Goal: Transaction & Acquisition: Book appointment/travel/reservation

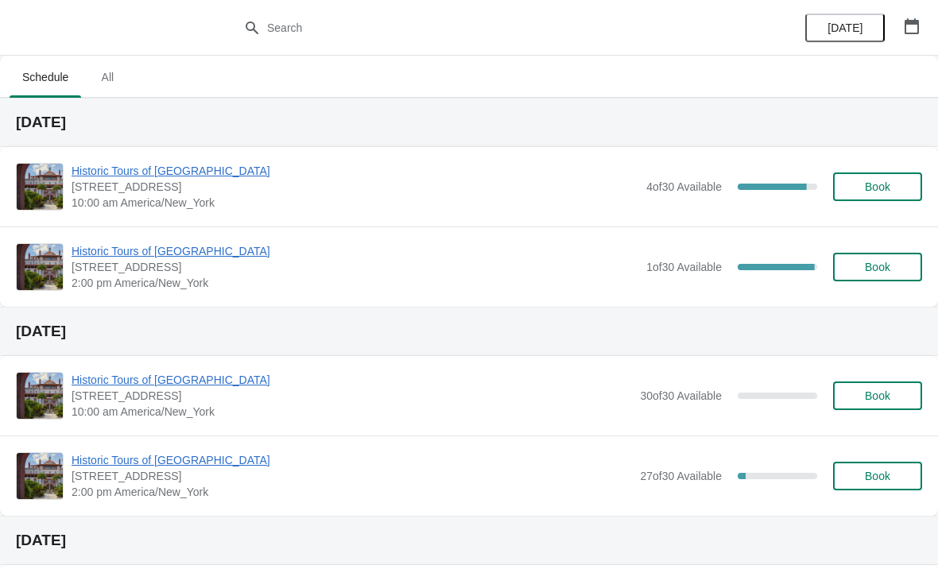
click at [91, 172] on span "Historic Tours of [GEOGRAPHIC_DATA]" at bounding box center [355, 171] width 567 height 16
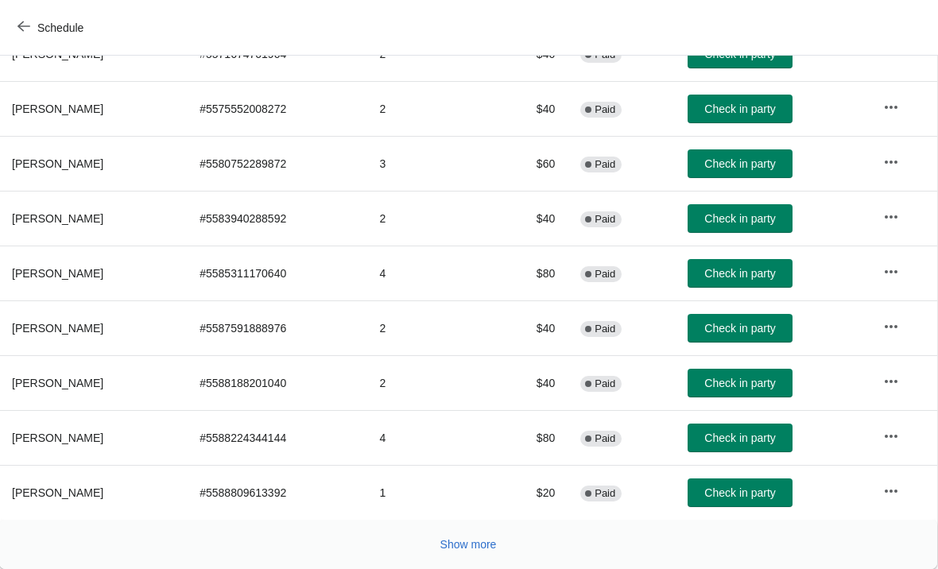
click at [25, 29] on icon "button" at bounding box center [23, 26] width 13 height 13
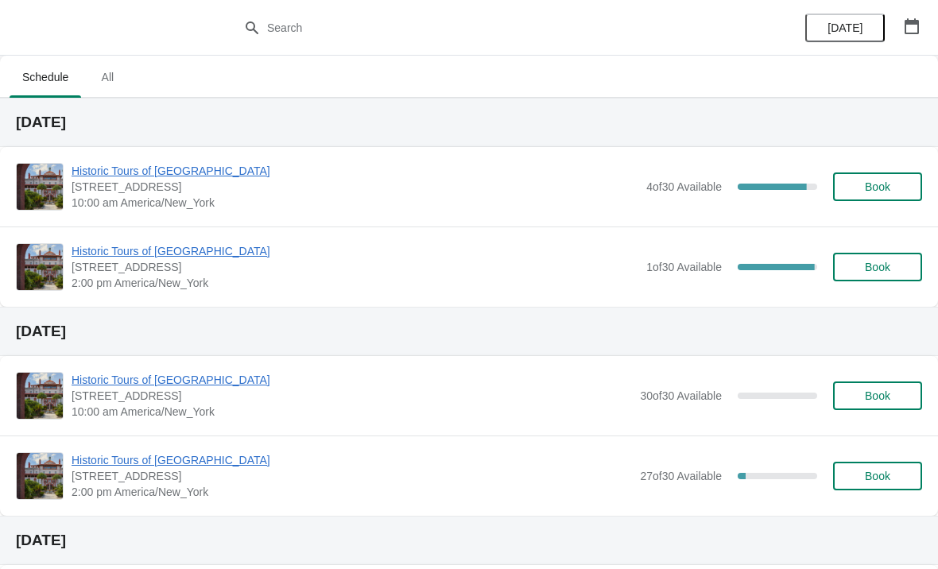
click at [98, 235] on div "Historic Tours of Flagler College 74 King Street, St. Augustine, FL, USA 2:00 p…" at bounding box center [469, 266] width 938 height 80
click at [101, 239] on div "Historic Tours of Flagler College 74 King Street, St. Augustine, FL, USA 2:00 p…" at bounding box center [469, 266] width 938 height 80
click at [124, 245] on span "Historic Tours of [GEOGRAPHIC_DATA]" at bounding box center [355, 251] width 567 height 16
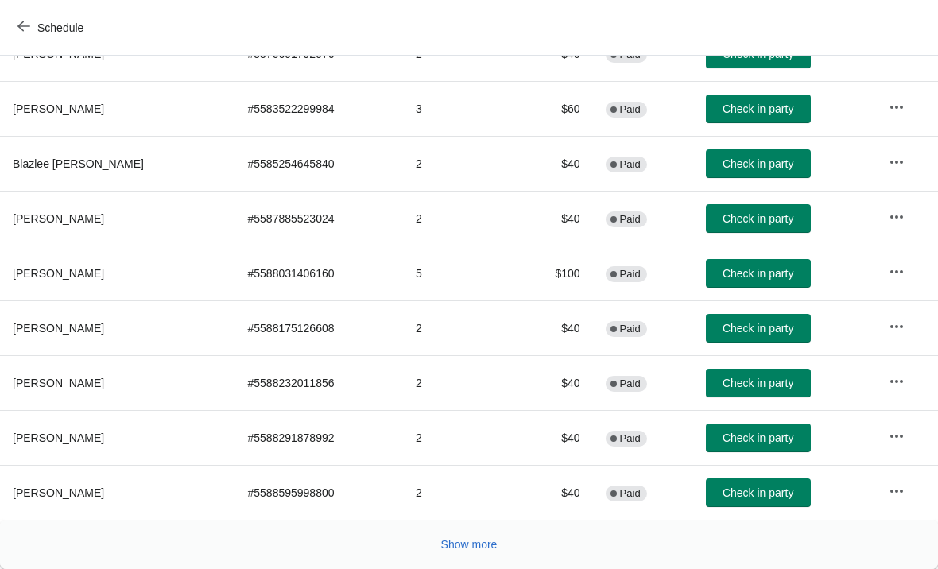
scroll to position [292, 0]
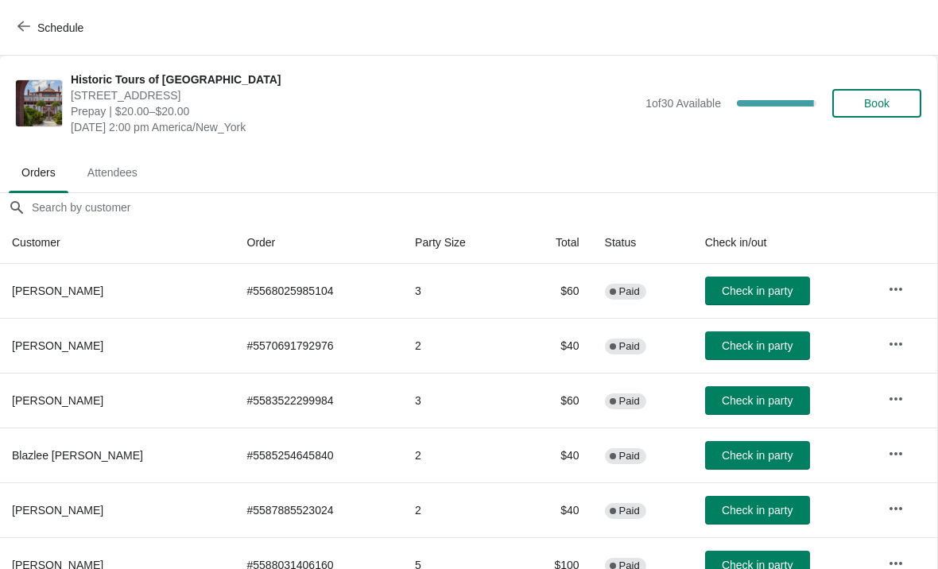
click at [26, 30] on icon "button" at bounding box center [23, 26] width 13 height 13
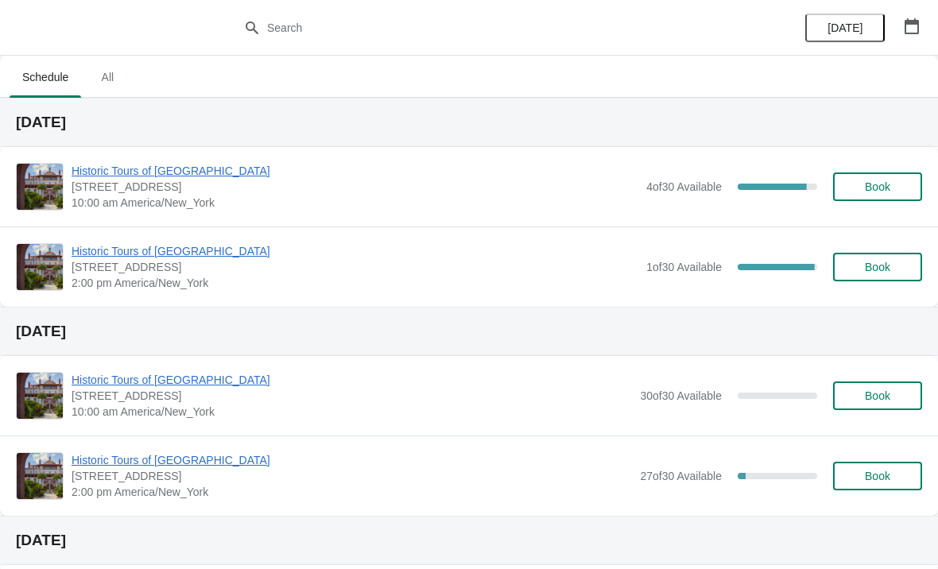
click at [853, 188] on span "Book" at bounding box center [877, 186] width 60 height 13
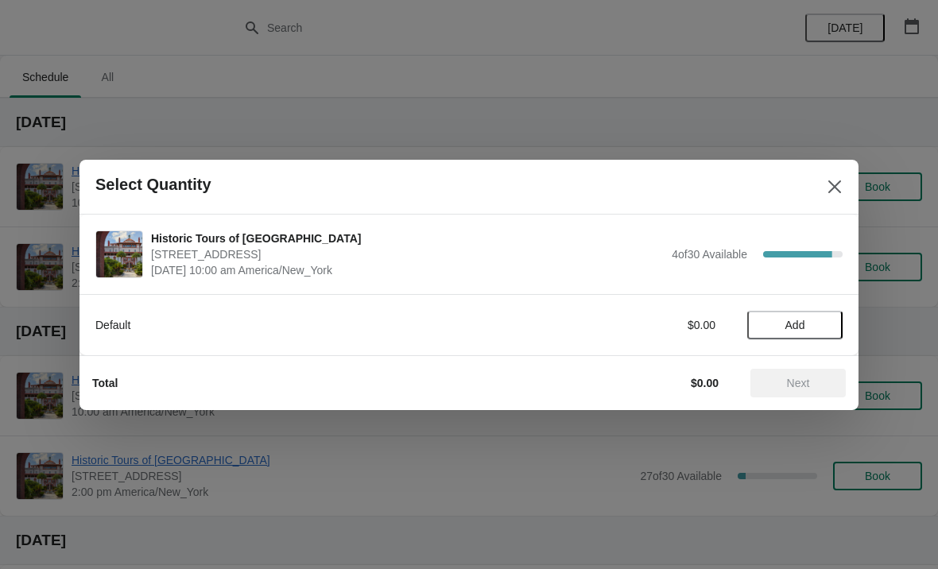
click at [811, 317] on button "Add" at bounding box center [794, 325] width 95 height 29
click at [818, 321] on icon at bounding box center [822, 324] width 17 height 17
click at [799, 369] on button "Next" at bounding box center [797, 383] width 95 height 29
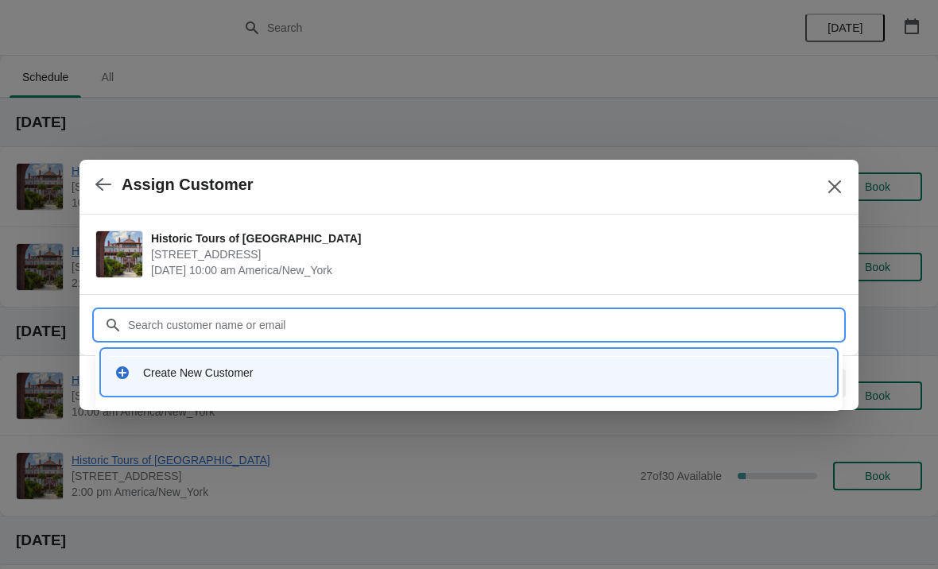
click at [166, 374] on div "Create New Customer" at bounding box center [483, 373] width 680 height 16
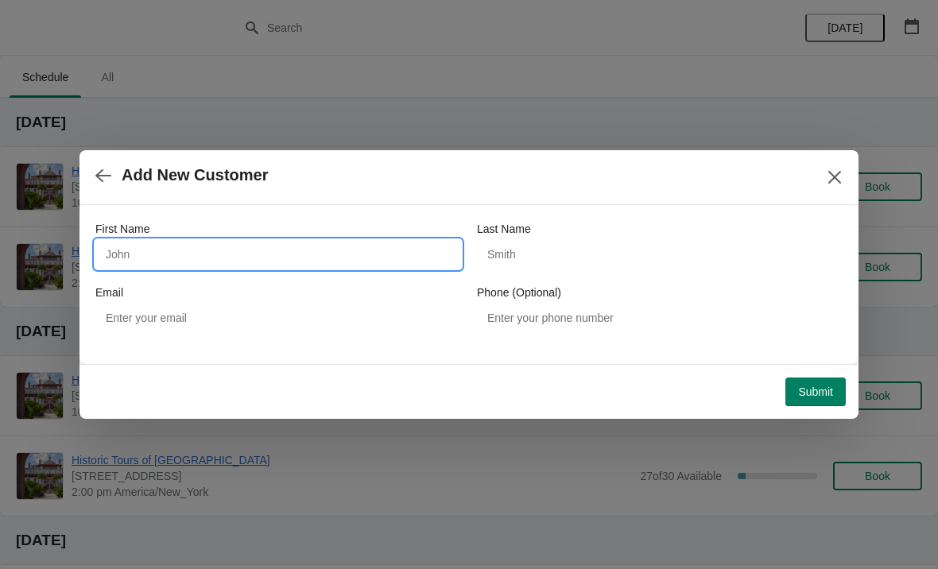
click at [150, 244] on input "First Name" at bounding box center [278, 254] width 366 height 29
type input "Rebecca"
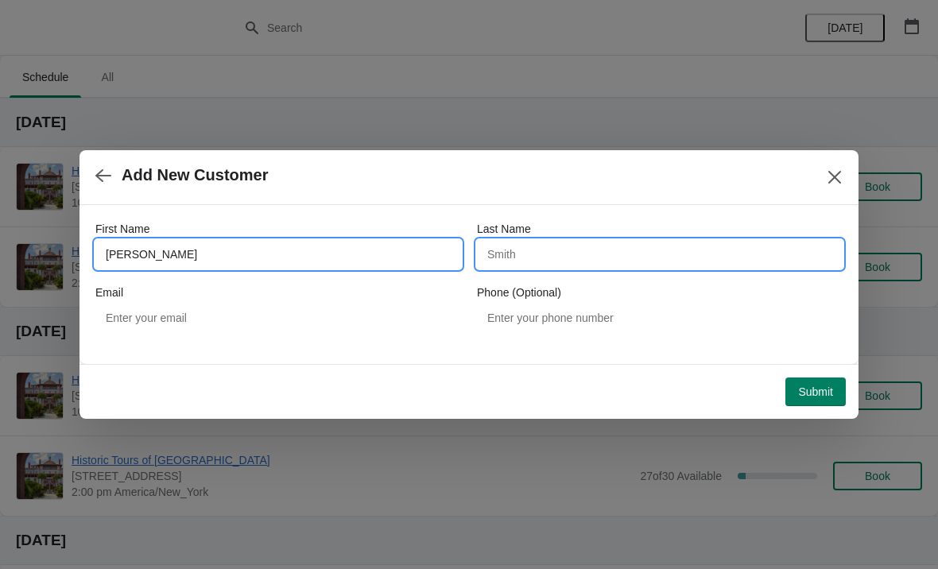
click at [552, 256] on input "Last Name" at bounding box center [660, 254] width 366 height 29
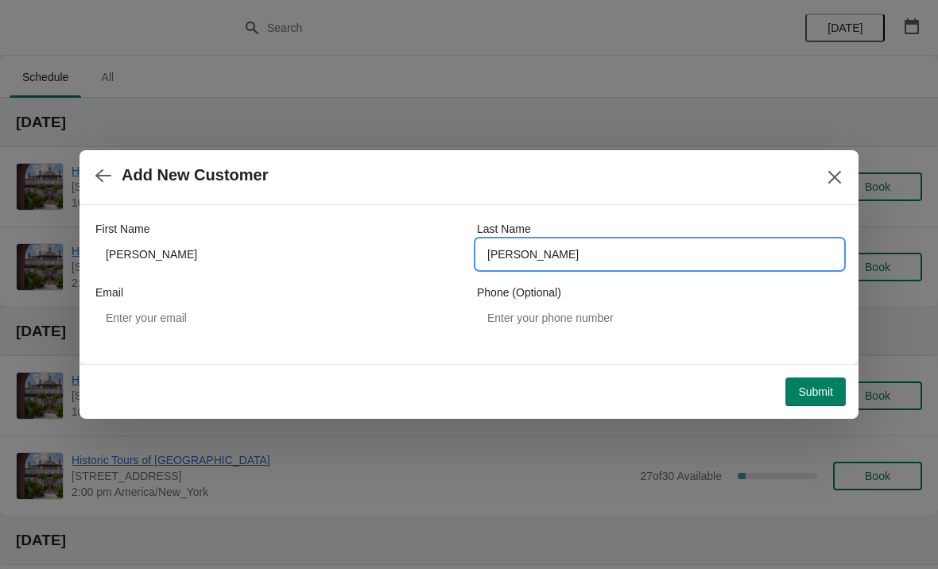
type input "Craig"
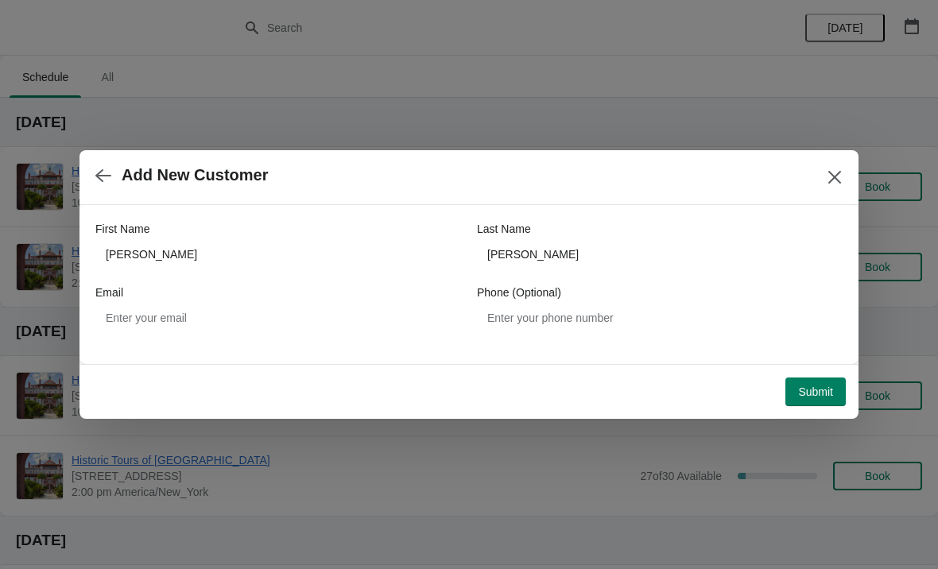
click at [810, 393] on span "Submit" at bounding box center [815, 391] width 35 height 13
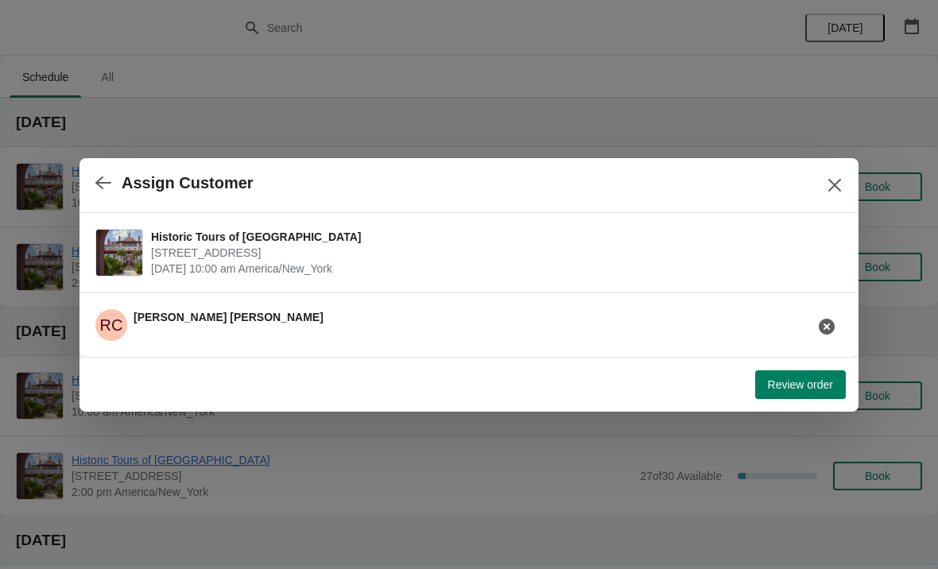
click at [813, 395] on button "Review order" at bounding box center [800, 384] width 91 height 29
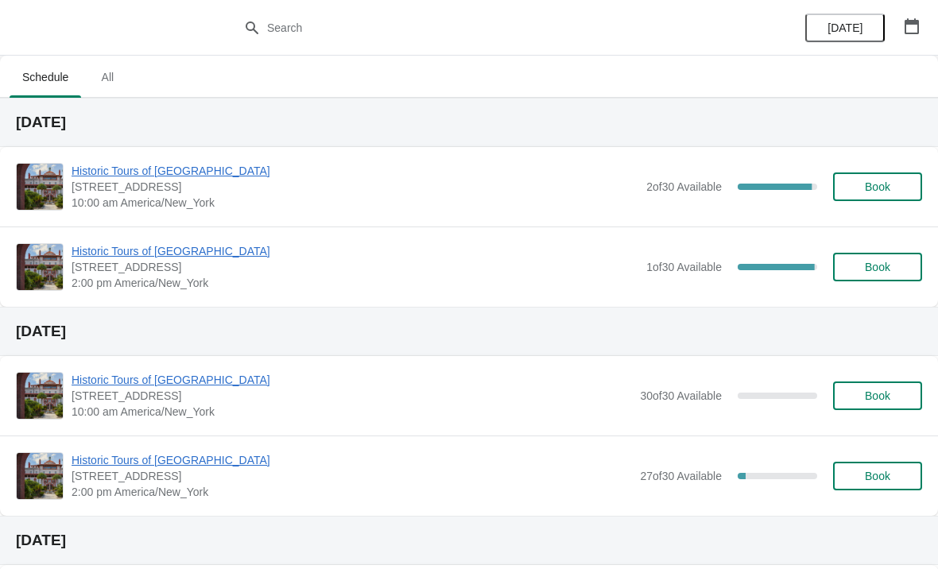
click at [130, 176] on span "Historic Tours of [GEOGRAPHIC_DATA]" at bounding box center [355, 171] width 567 height 16
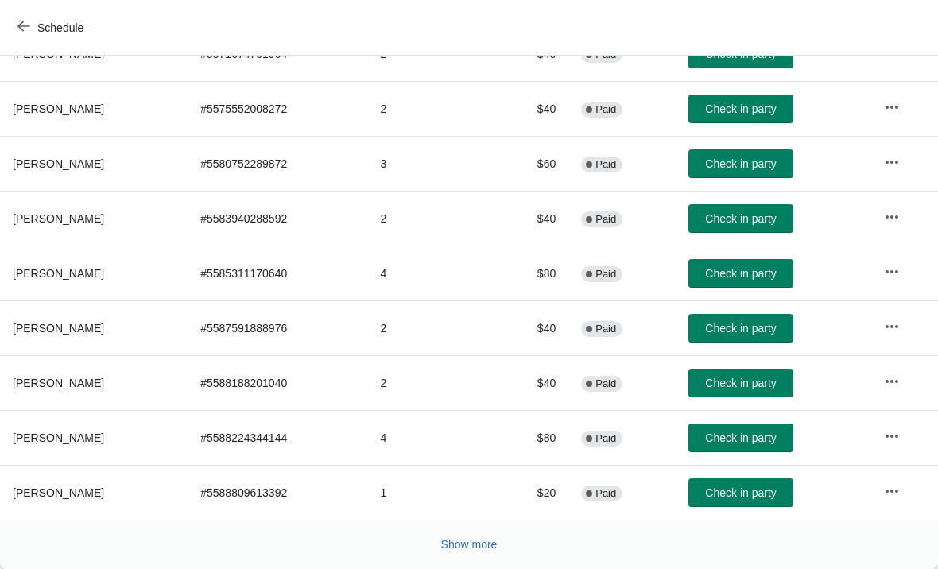
scroll to position [292, 0]
click at [459, 556] on button "Show more" at bounding box center [469, 544] width 69 height 29
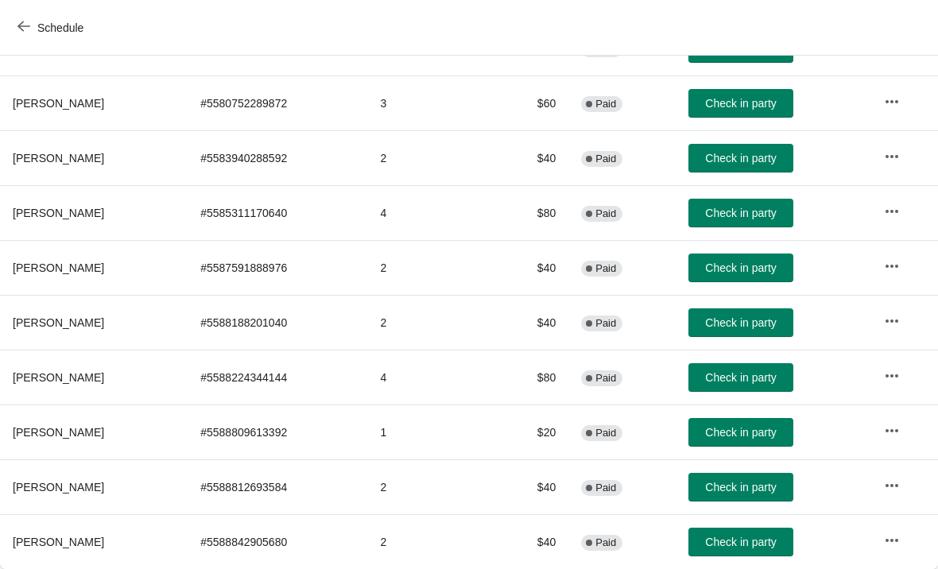
scroll to position [352, 0]
click at [738, 537] on span "Check in party" at bounding box center [740, 542] width 71 height 13
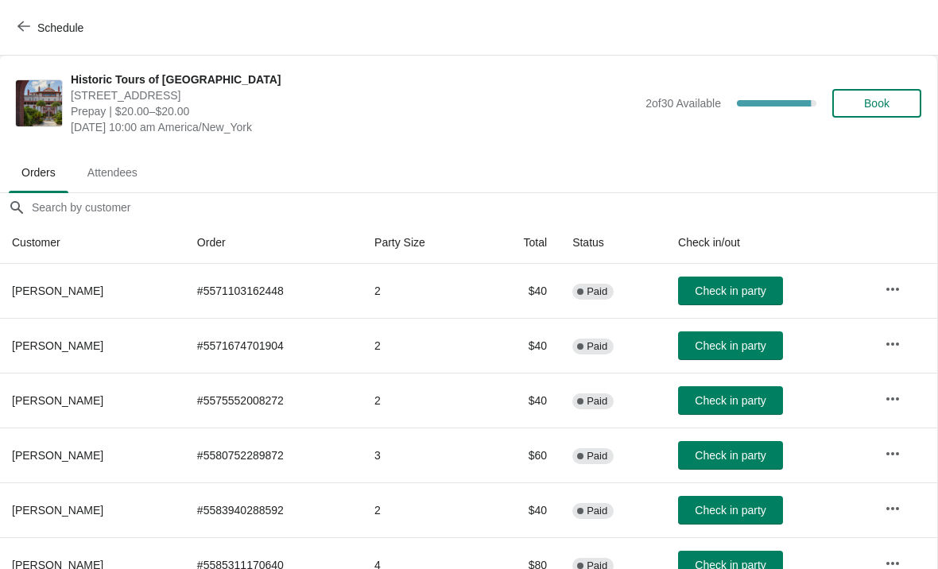
scroll to position [0, 1]
click at [874, 109] on span "Book" at bounding box center [876, 103] width 25 height 13
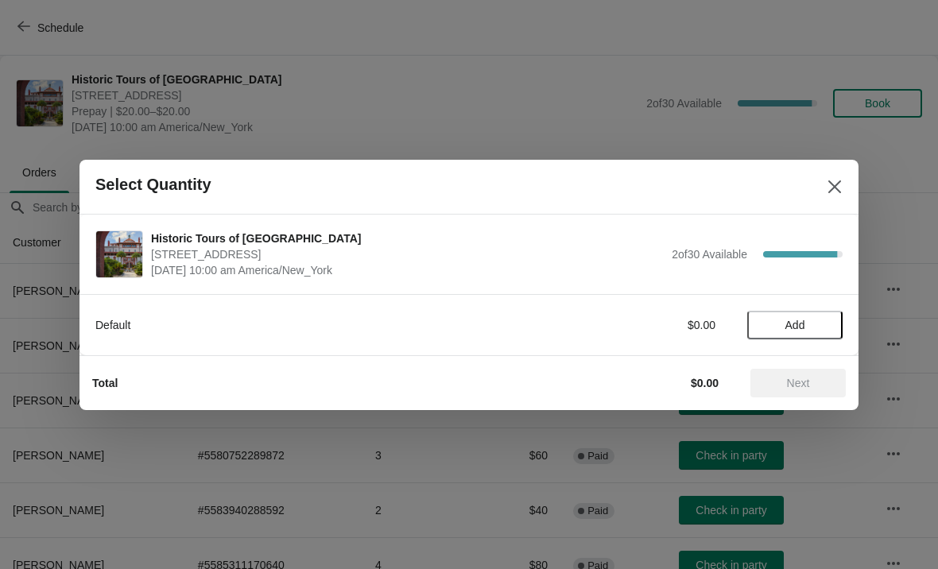
click at [779, 313] on button "Add" at bounding box center [794, 325] width 95 height 29
click at [827, 319] on icon at bounding box center [822, 324] width 17 height 17
click at [806, 369] on button "Next" at bounding box center [797, 383] width 95 height 29
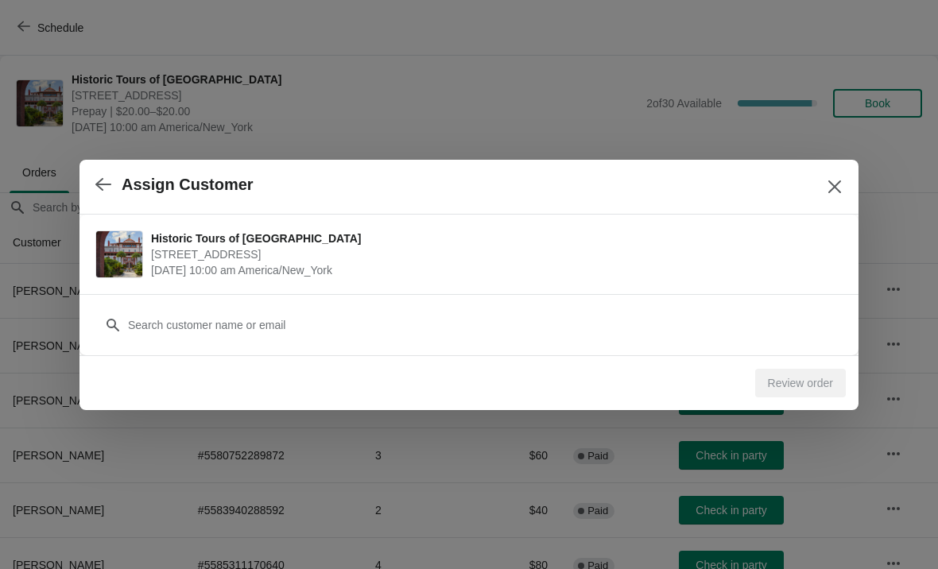
click at [269, 288] on div "Historic Tours of [GEOGRAPHIC_DATA] [STREET_ADDRESS][PERSON_NAME] [DATE] 10:00 …" at bounding box center [468, 254] width 779 height 79
click at [273, 305] on div "Customer" at bounding box center [468, 317] width 747 height 44
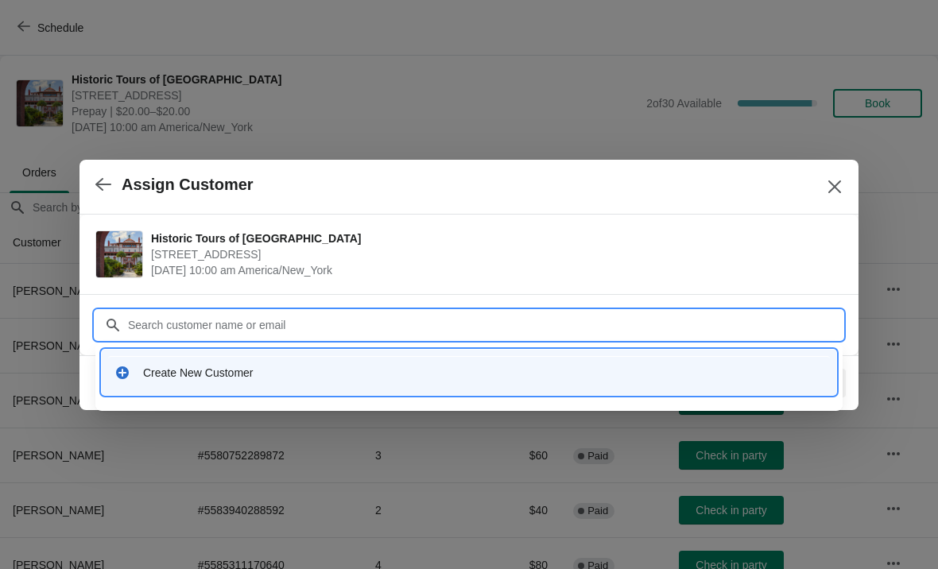
click at [406, 369] on div "Create New Customer" at bounding box center [483, 373] width 680 height 16
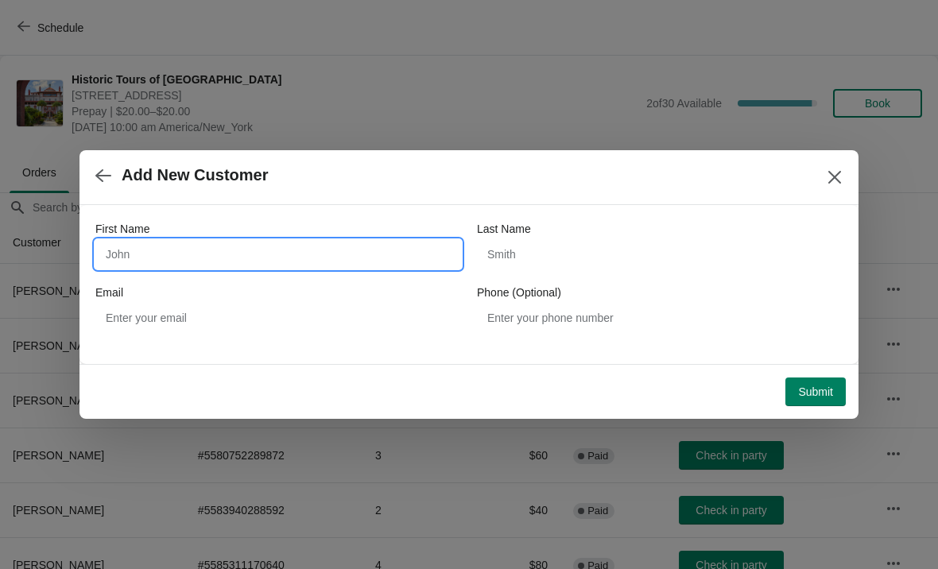
click at [130, 242] on input "First Name" at bounding box center [278, 254] width 366 height 29
type input "R"
type input "Max"
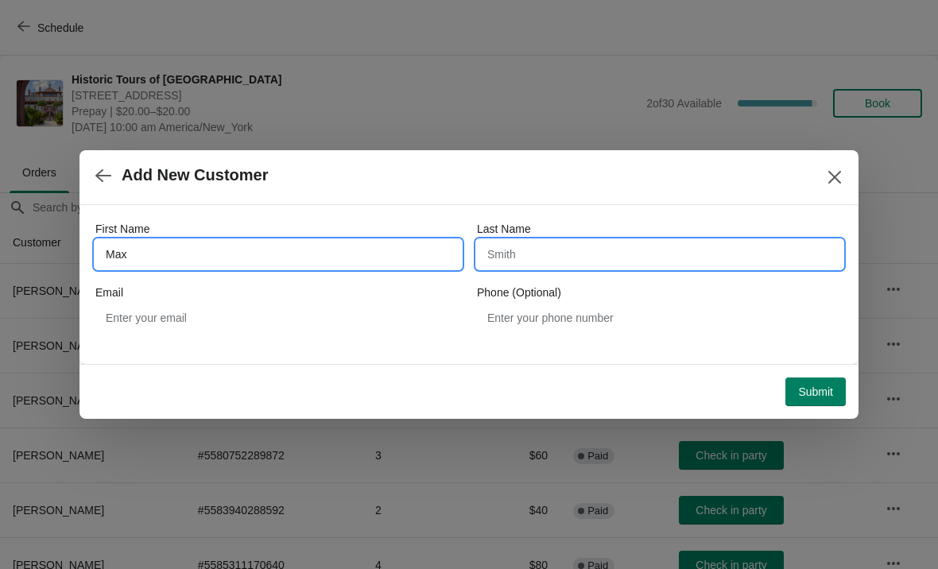
click at [669, 246] on input "Last Name" at bounding box center [660, 254] width 366 height 29
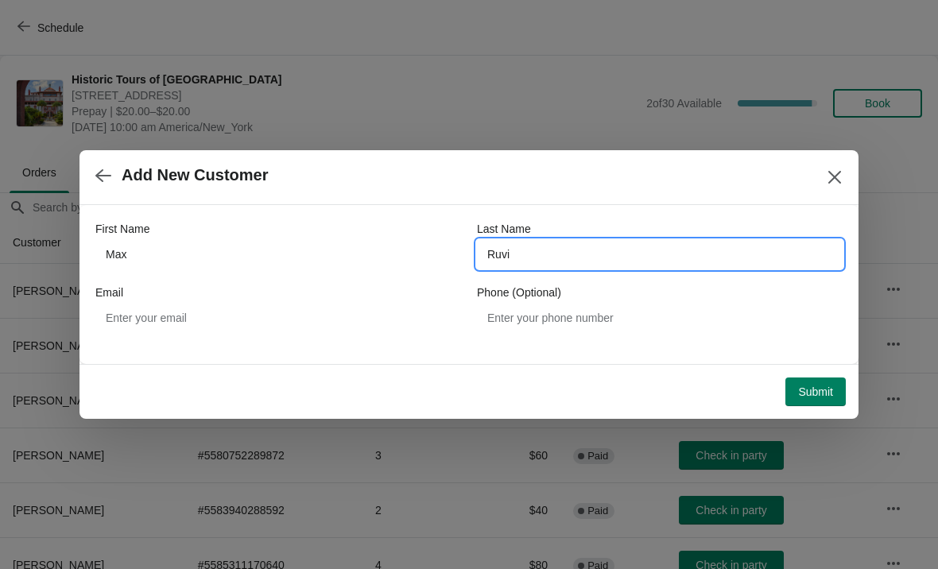
type input "Ruvi"
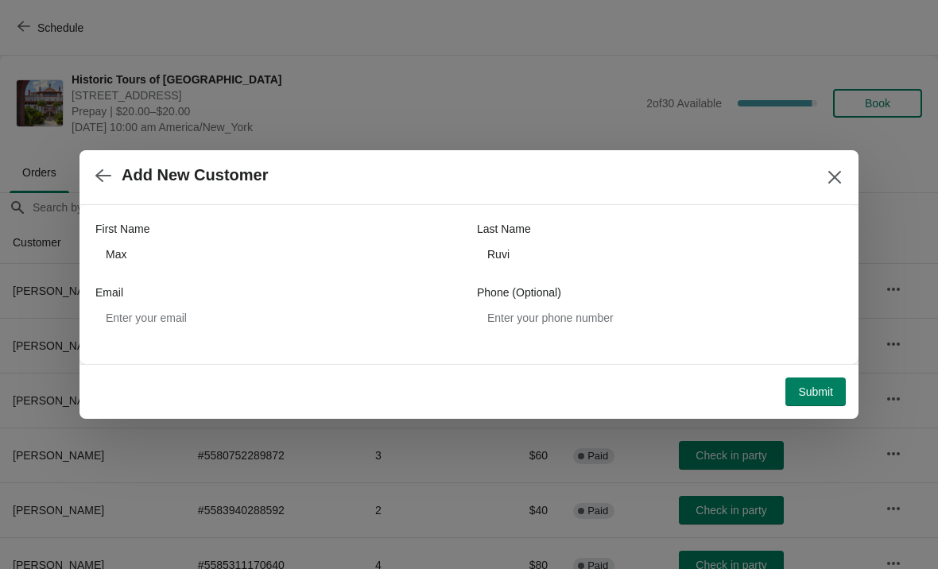
click at [798, 389] on span "Submit" at bounding box center [815, 391] width 35 height 13
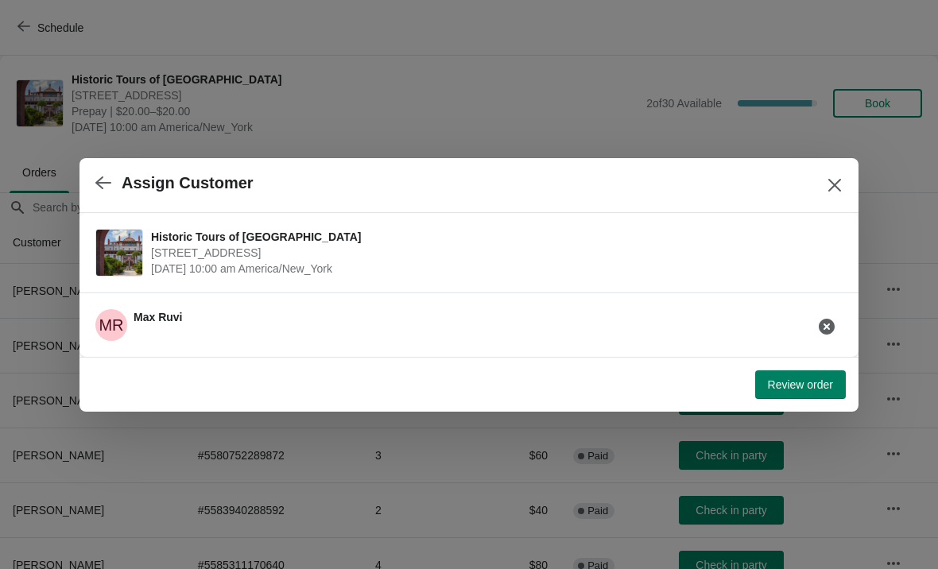
click at [788, 387] on span "Review order" at bounding box center [800, 384] width 65 height 13
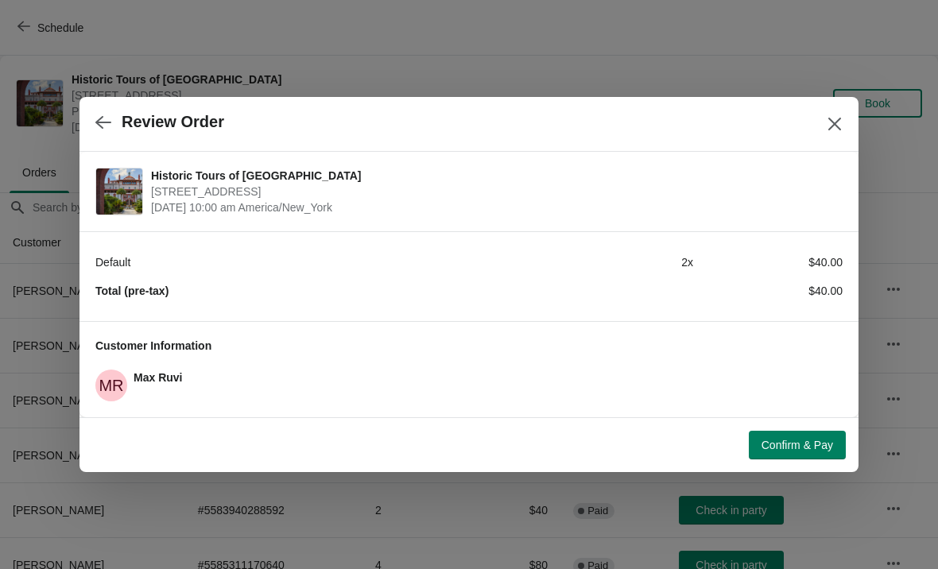
click at [763, 444] on span "Confirm & Pay" at bounding box center [797, 445] width 72 height 13
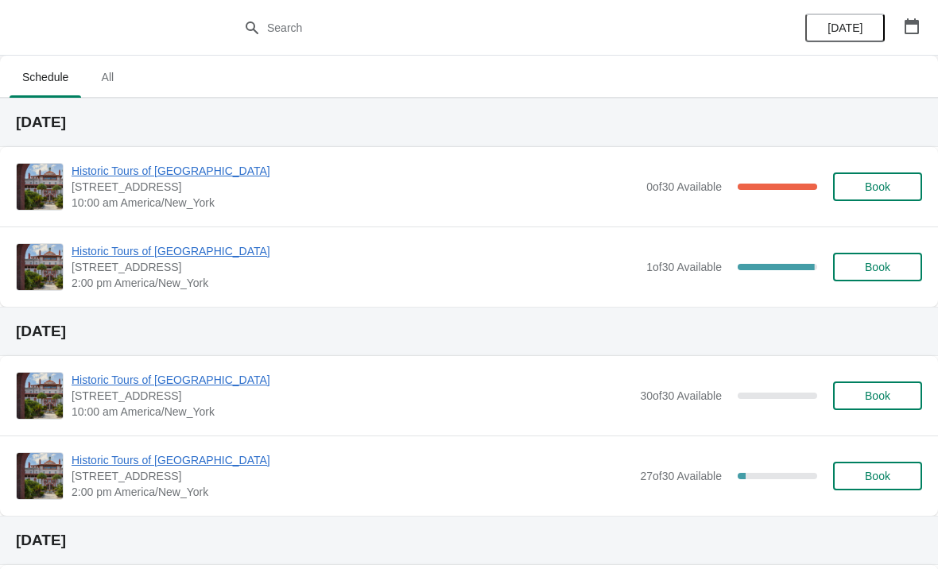
click at [579, 400] on span "[STREET_ADDRESS]" at bounding box center [352, 396] width 560 height 16
click at [175, 176] on span "Historic Tours of [GEOGRAPHIC_DATA]" at bounding box center [355, 171] width 567 height 16
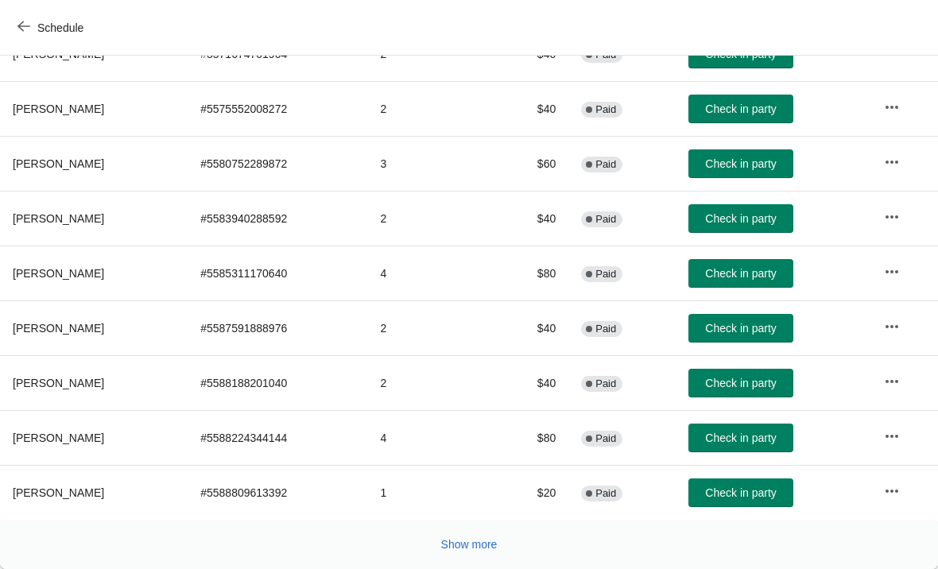
scroll to position [292, 0]
click at [462, 547] on span "Show more" at bounding box center [469, 544] width 56 height 13
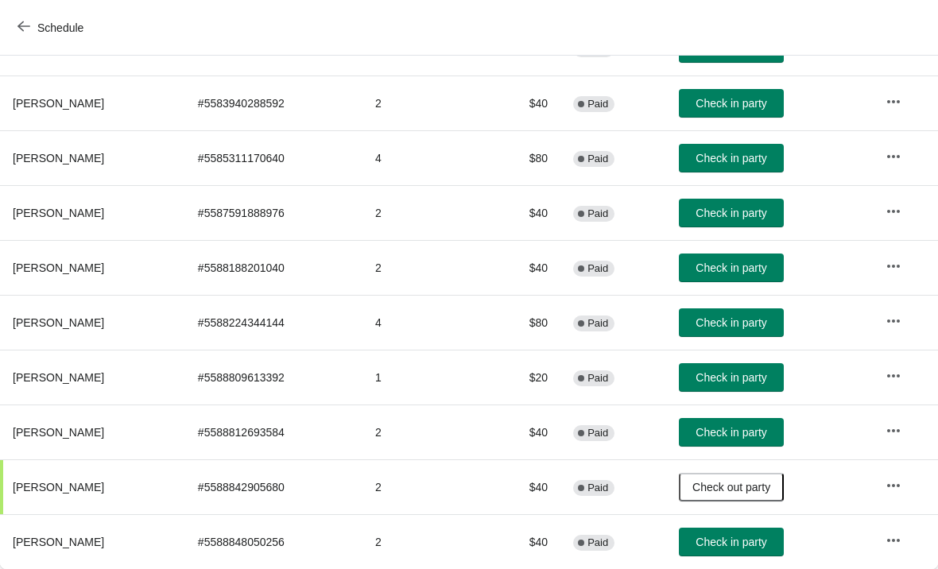
scroll to position [407, 0]
click at [749, 444] on button "Check in party" at bounding box center [731, 432] width 105 height 29
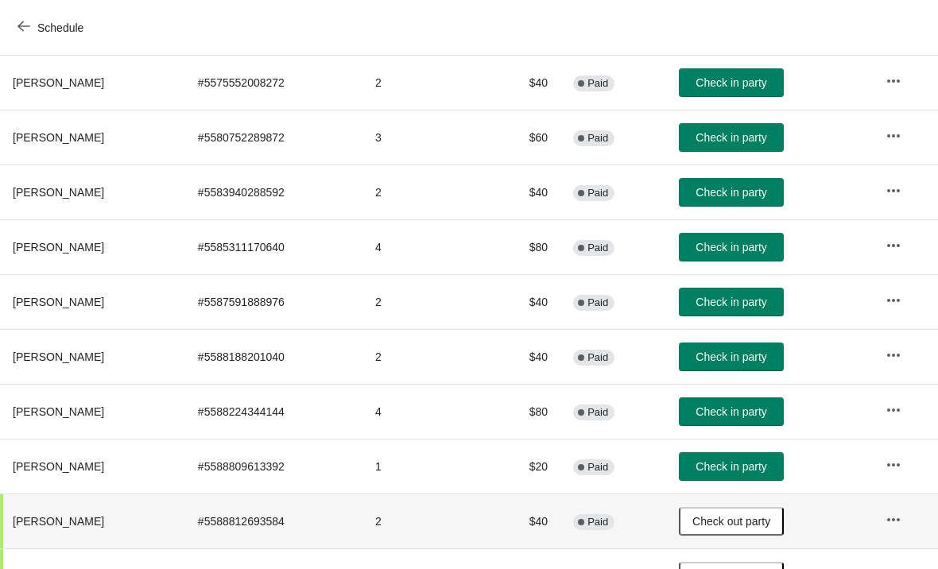
scroll to position [318, 0]
click at [714, 357] on span "Check in party" at bounding box center [730, 356] width 71 height 13
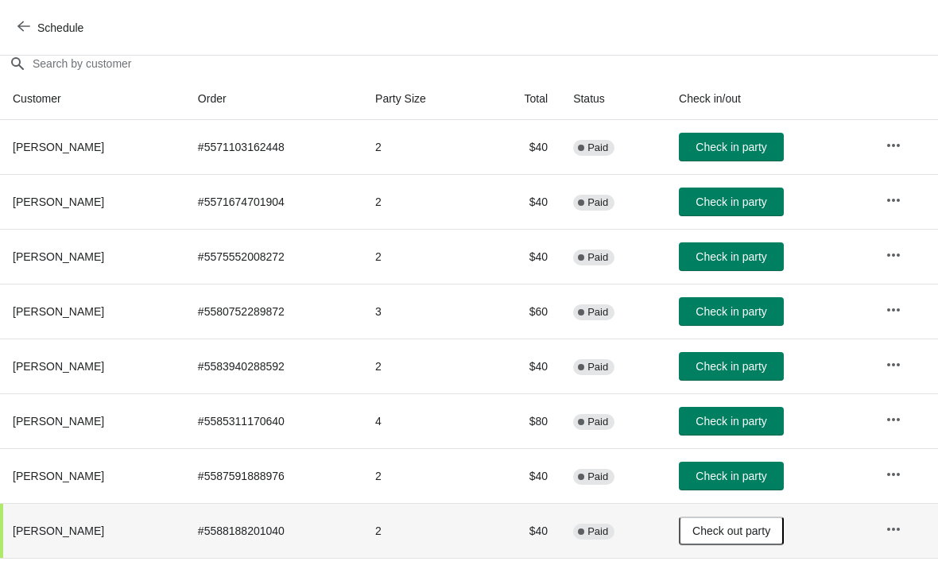
scroll to position [145, 0]
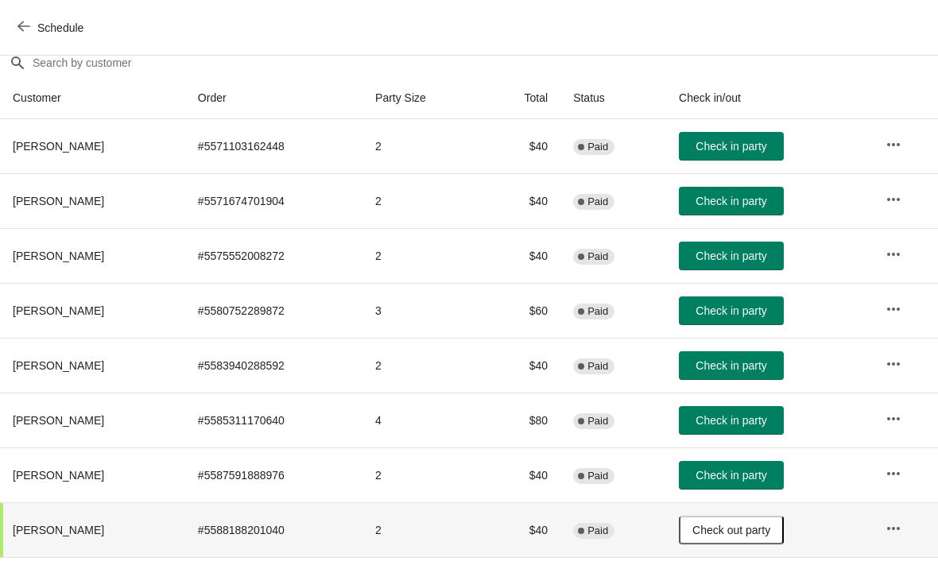
click at [718, 261] on span "Check in party" at bounding box center [730, 256] width 71 height 13
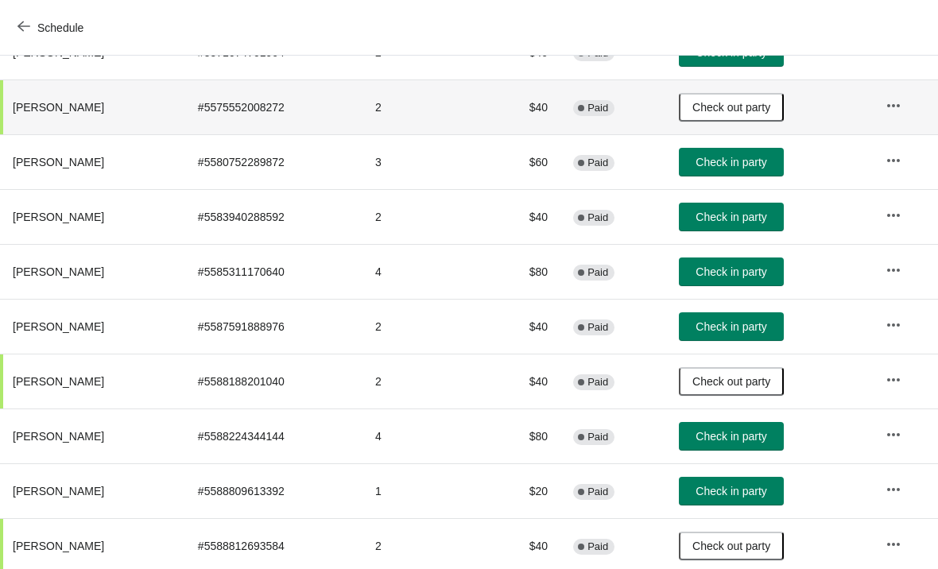
scroll to position [294, 0]
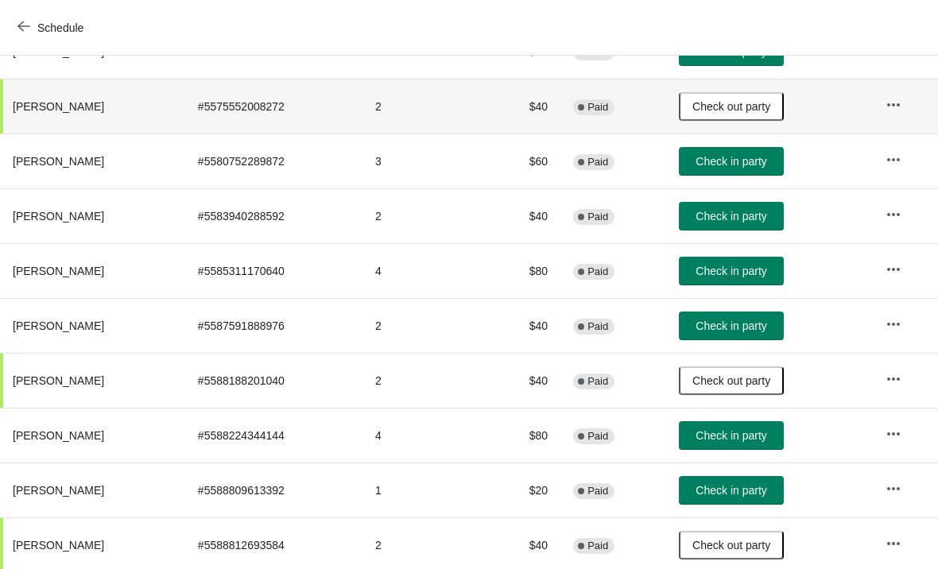
click at [731, 323] on span "Check in party" at bounding box center [730, 325] width 71 height 13
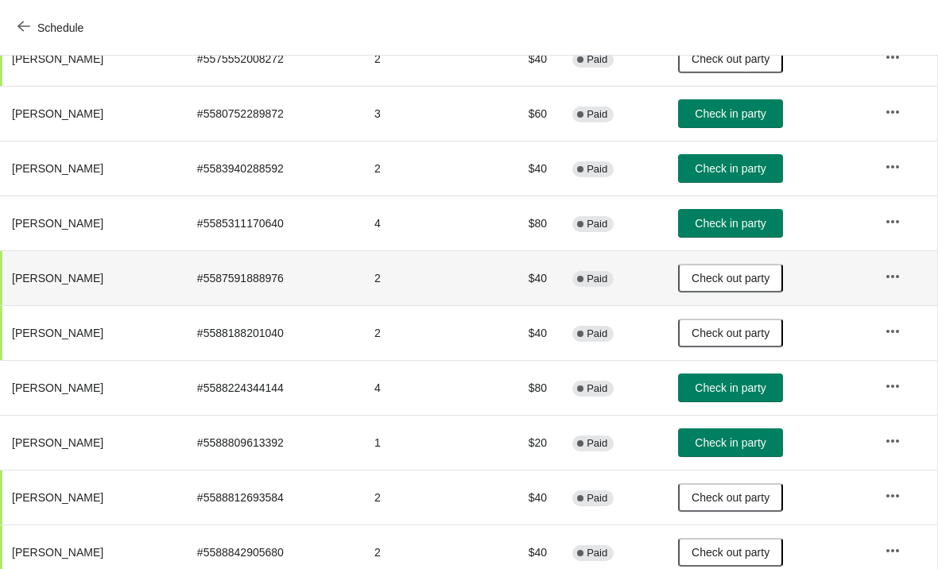
scroll to position [340, 1]
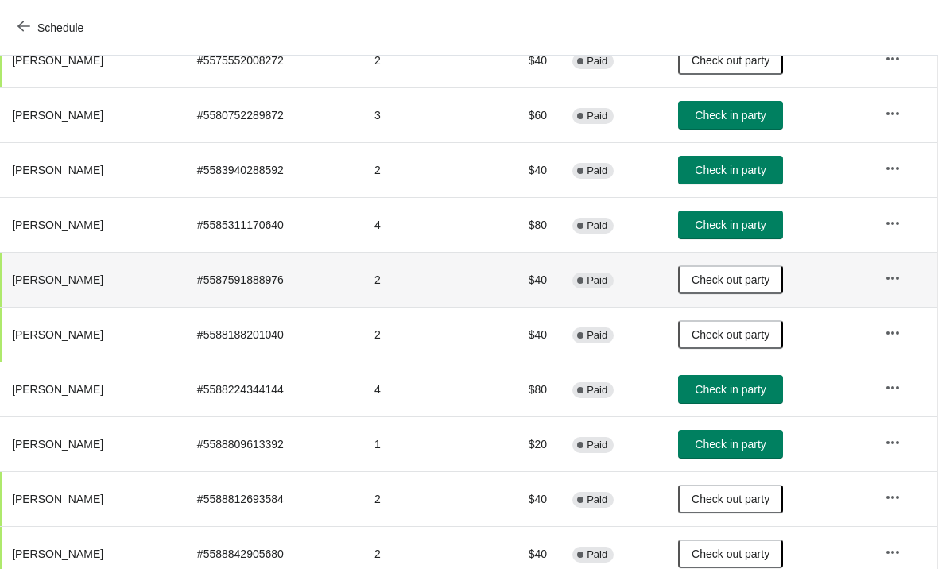
click at [727, 211] on button "Check in party" at bounding box center [730, 225] width 105 height 29
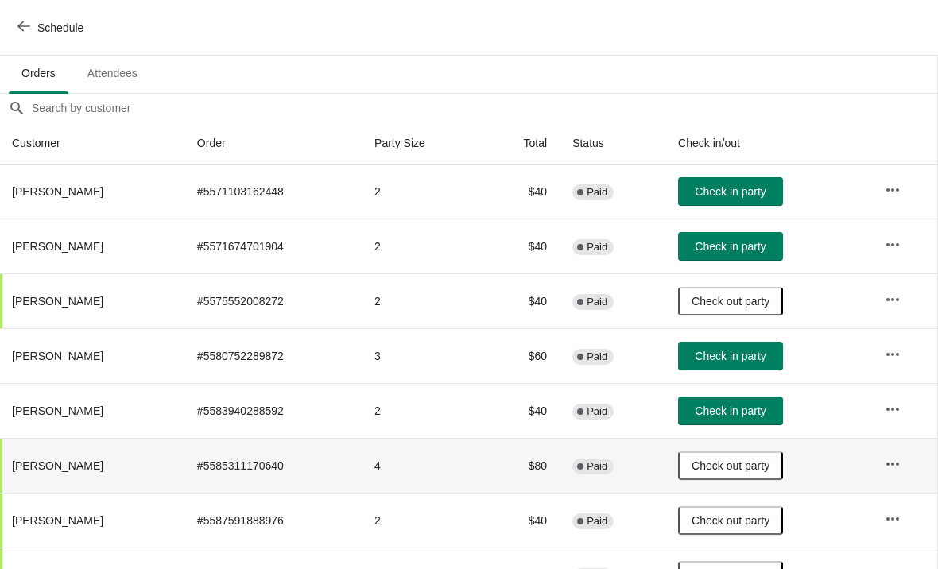
scroll to position [99, 1]
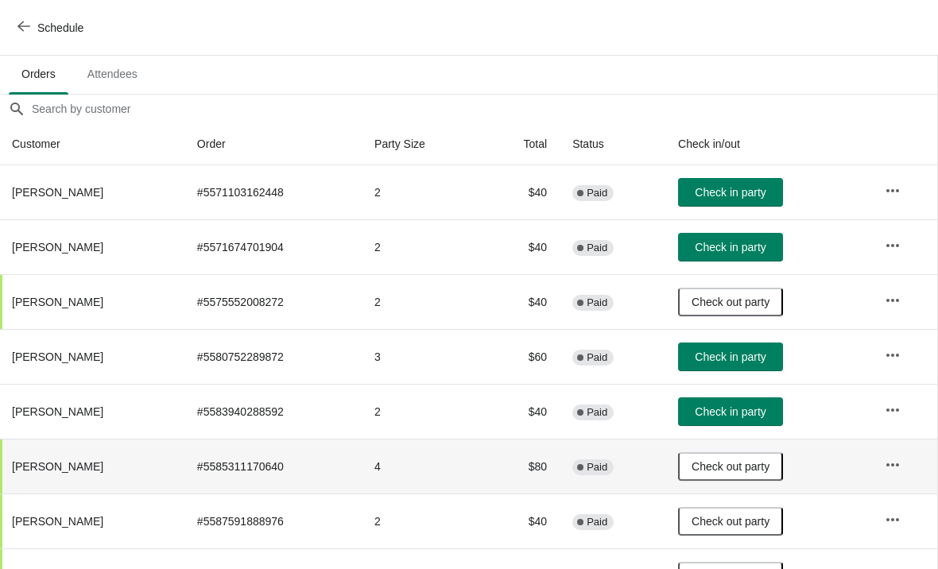
click at [745, 188] on span "Check in party" at bounding box center [729, 192] width 71 height 13
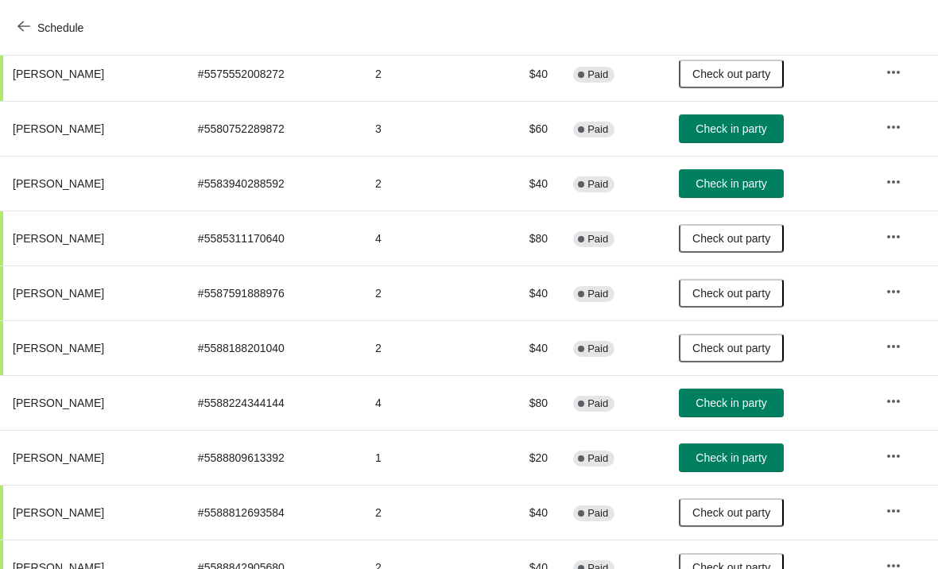
scroll to position [327, 0]
click at [716, 412] on button "Check in party" at bounding box center [731, 403] width 105 height 29
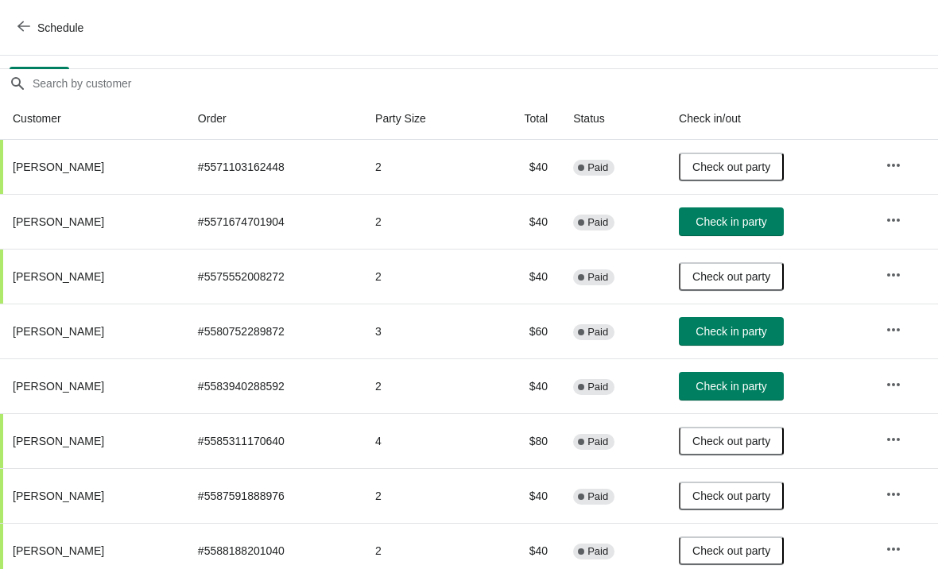
scroll to position [123, 0]
click at [753, 219] on span "Check in party" at bounding box center [730, 222] width 71 height 13
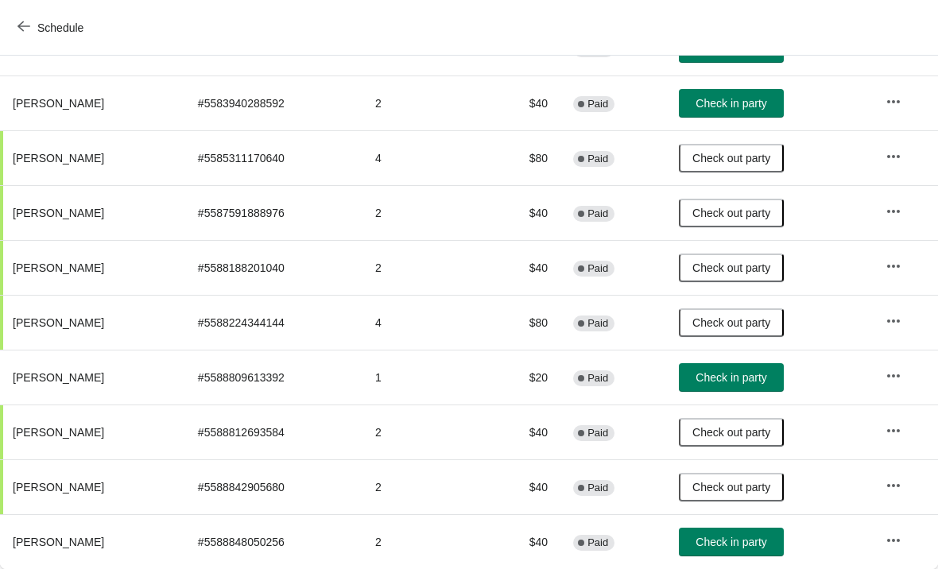
scroll to position [407, 0]
click at [729, 386] on button "Check in party" at bounding box center [731, 377] width 105 height 29
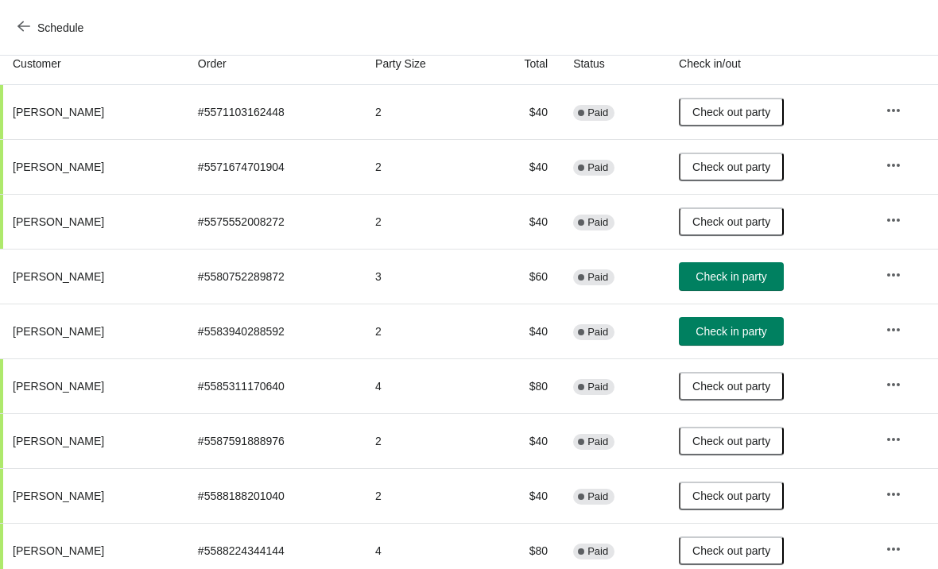
scroll to position [180, 0]
click at [723, 288] on button "Check in party" at bounding box center [731, 275] width 105 height 29
